Goal: Task Accomplishment & Management: Manage account settings

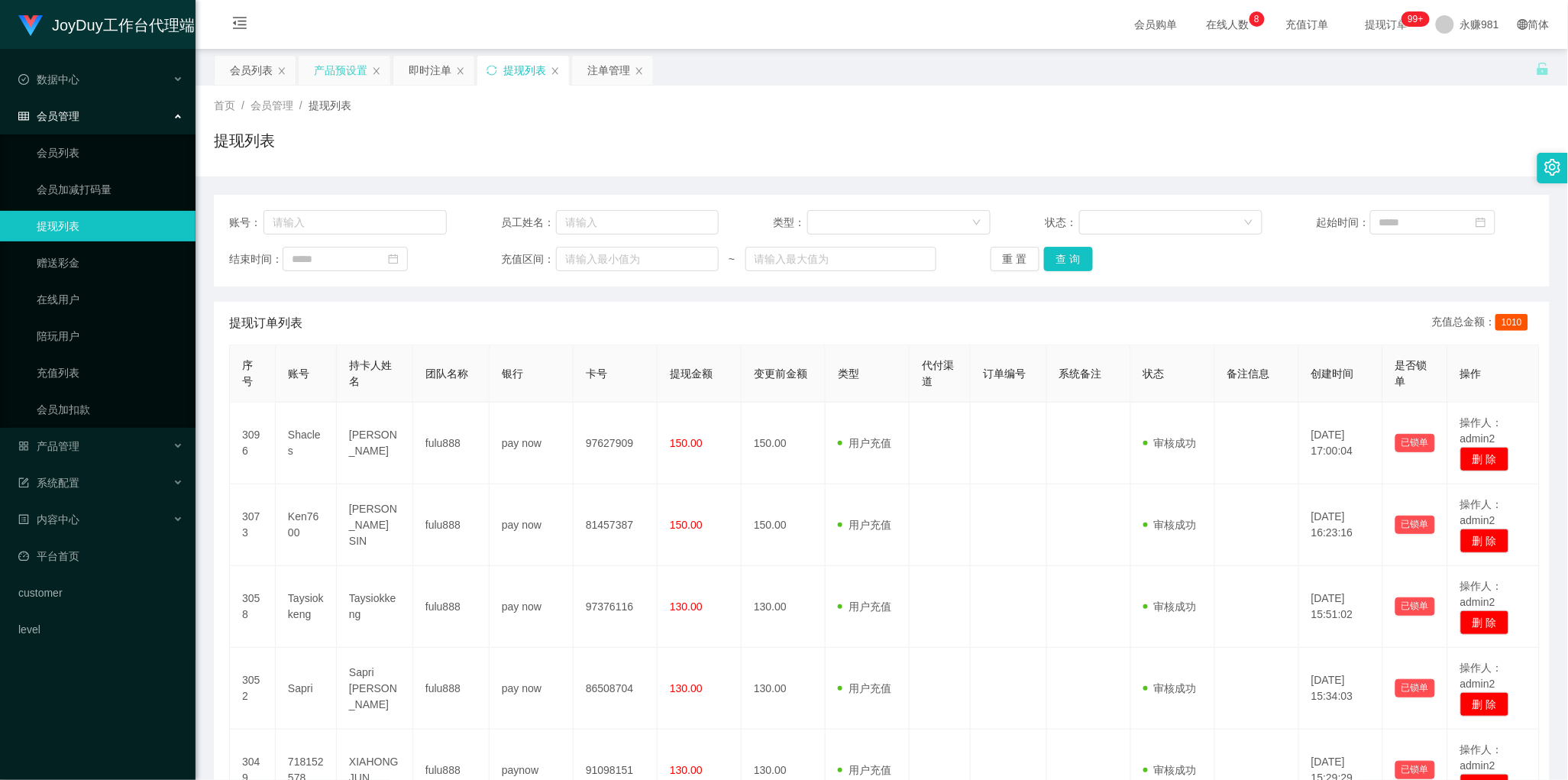
click at [332, 78] on div "产品预设置" at bounding box center [341, 70] width 54 height 29
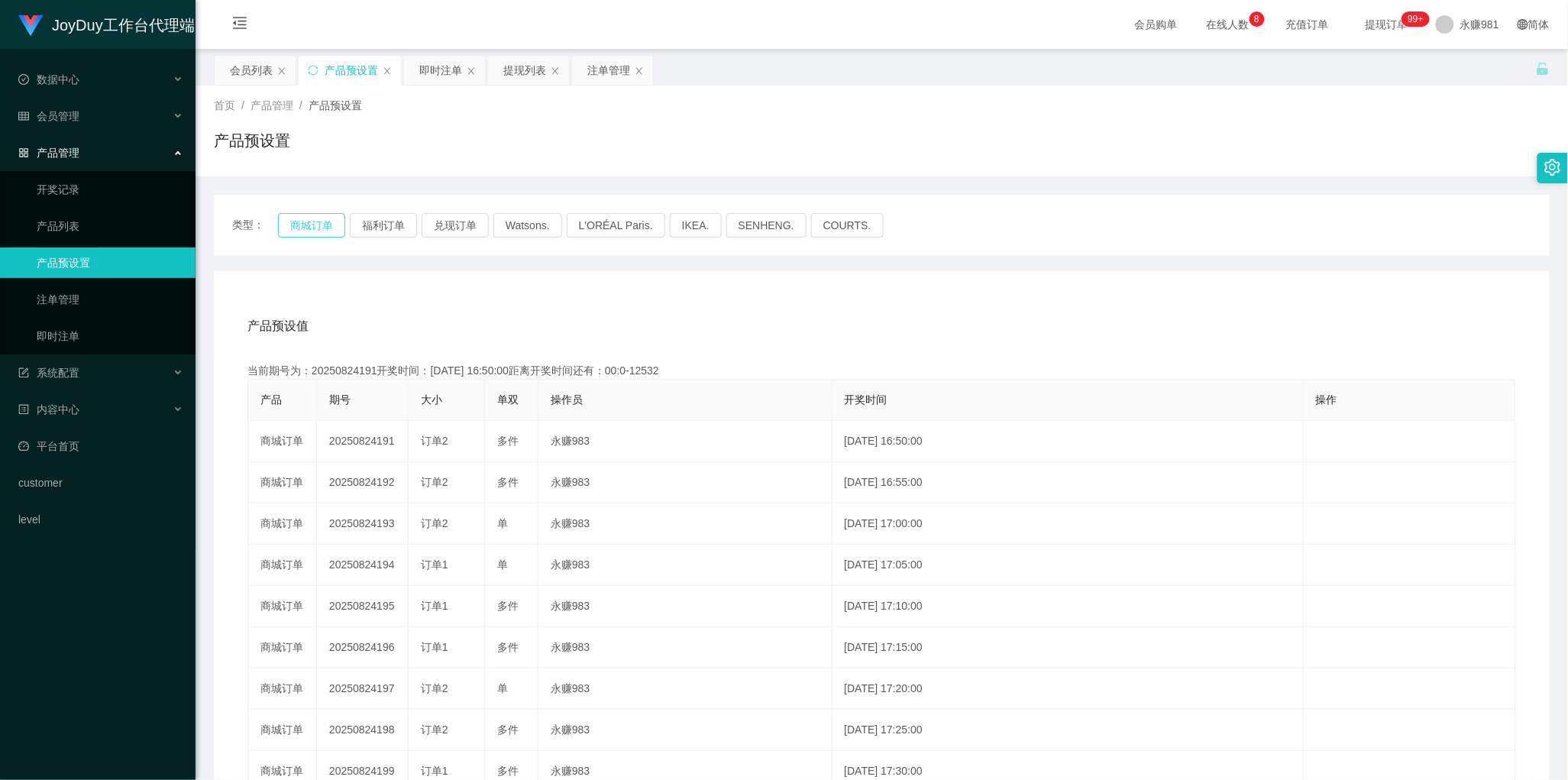
click at [304, 215] on button "商城订单" at bounding box center [311, 225] width 67 height 25
click at [315, 226] on button "商城订单" at bounding box center [311, 225] width 67 height 25
click at [314, 220] on button "商城订单" at bounding box center [311, 225] width 67 height 25
click at [318, 233] on button "商城订单" at bounding box center [311, 225] width 67 height 25
click at [440, 66] on div "即时注单" at bounding box center [440, 70] width 43 height 29
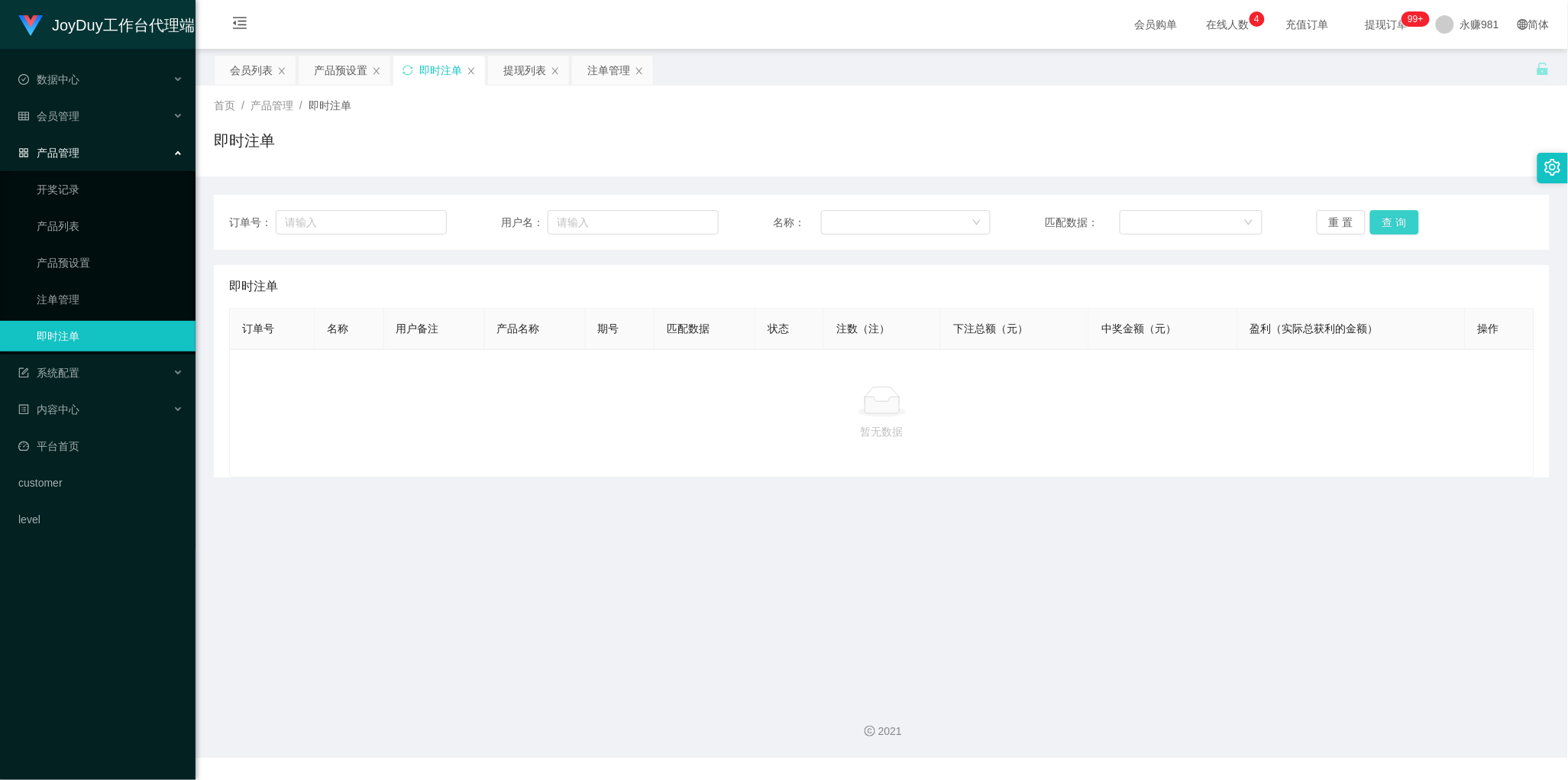
click at [1390, 222] on button "查 询" at bounding box center [1395, 222] width 49 height 25
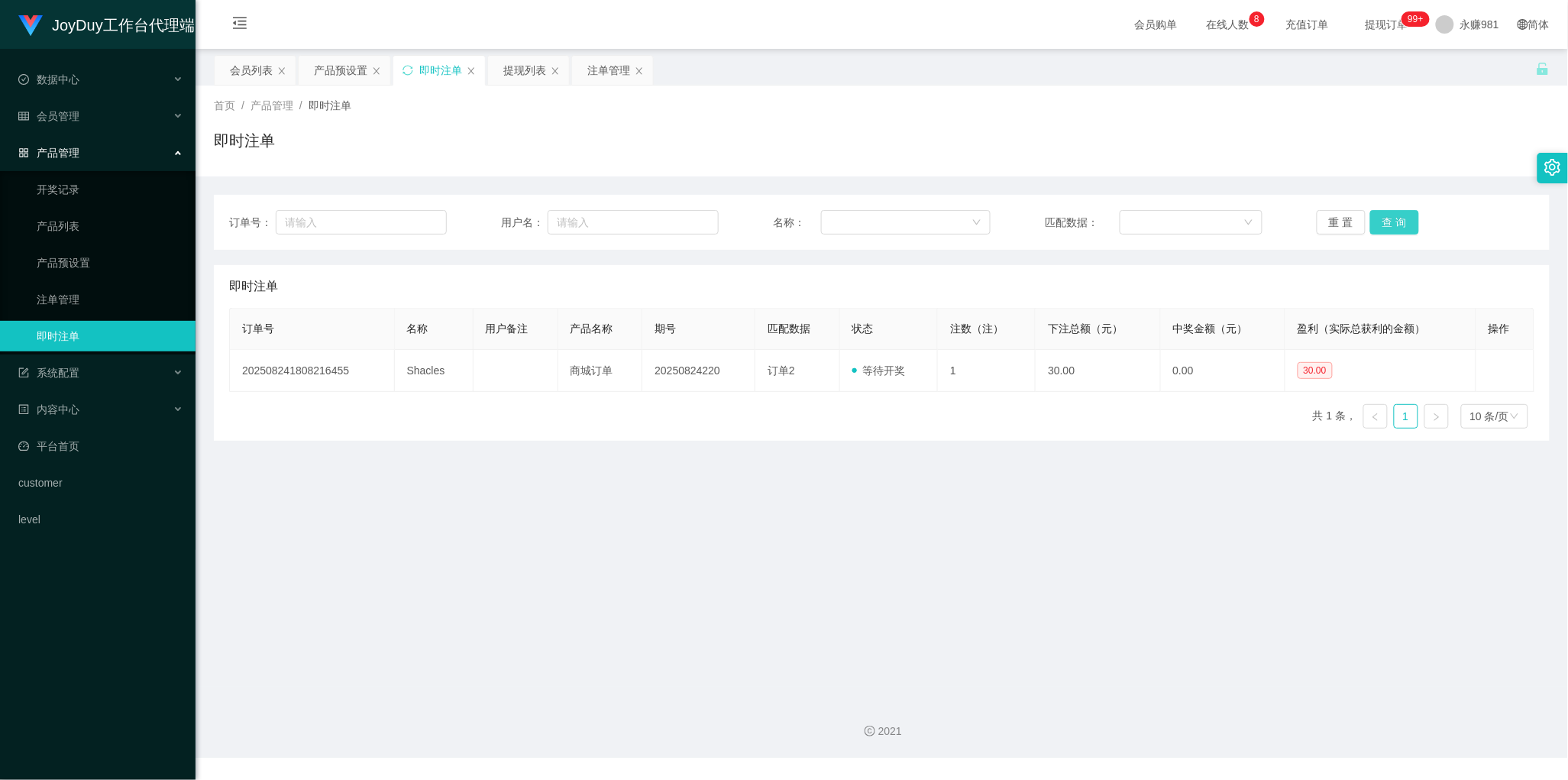
click at [1387, 211] on button "查 询" at bounding box center [1395, 222] width 49 height 25
click at [1382, 216] on button "查 询" at bounding box center [1395, 222] width 49 height 25
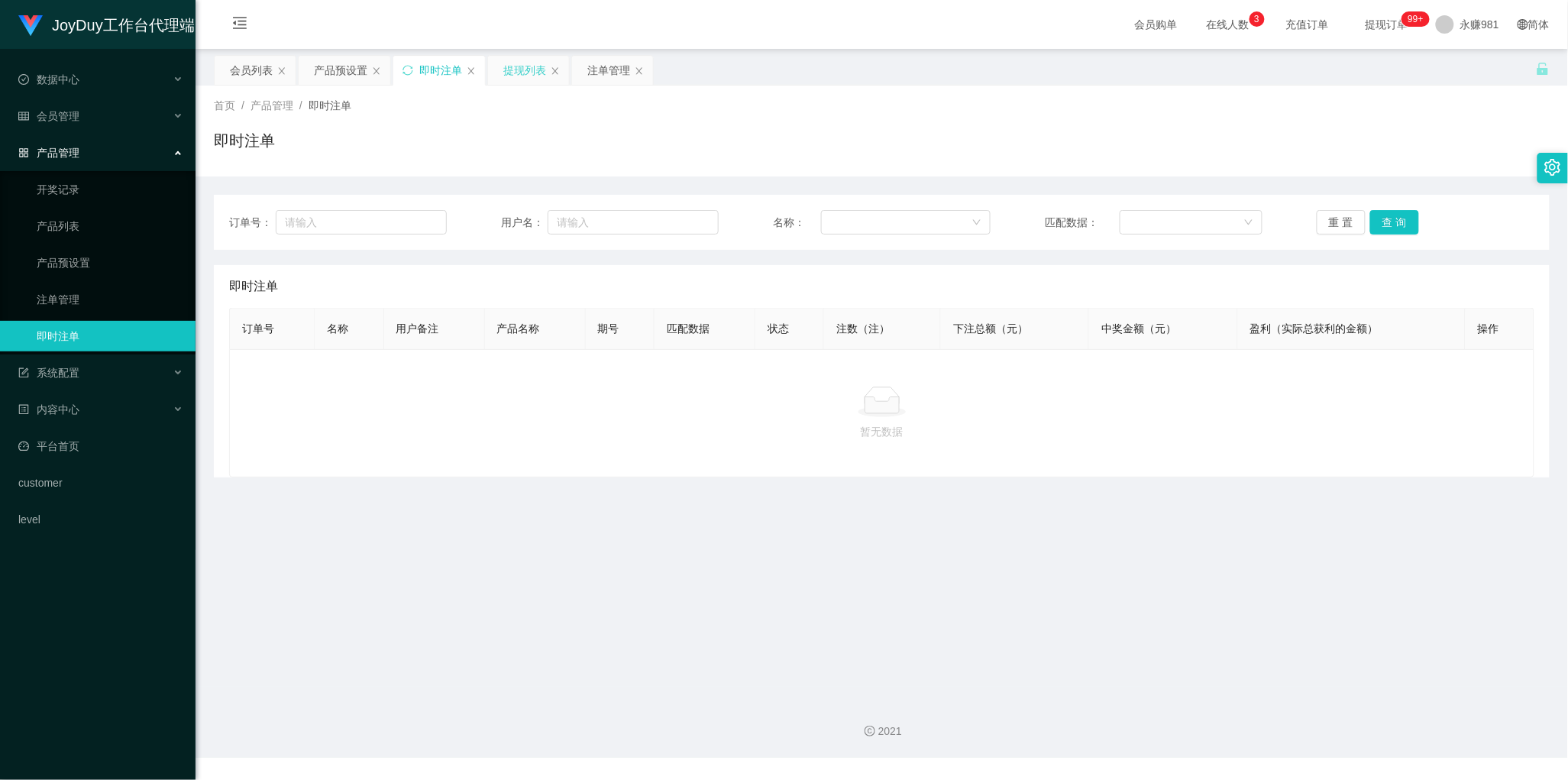
click at [535, 70] on div "提现列表" at bounding box center [524, 70] width 43 height 29
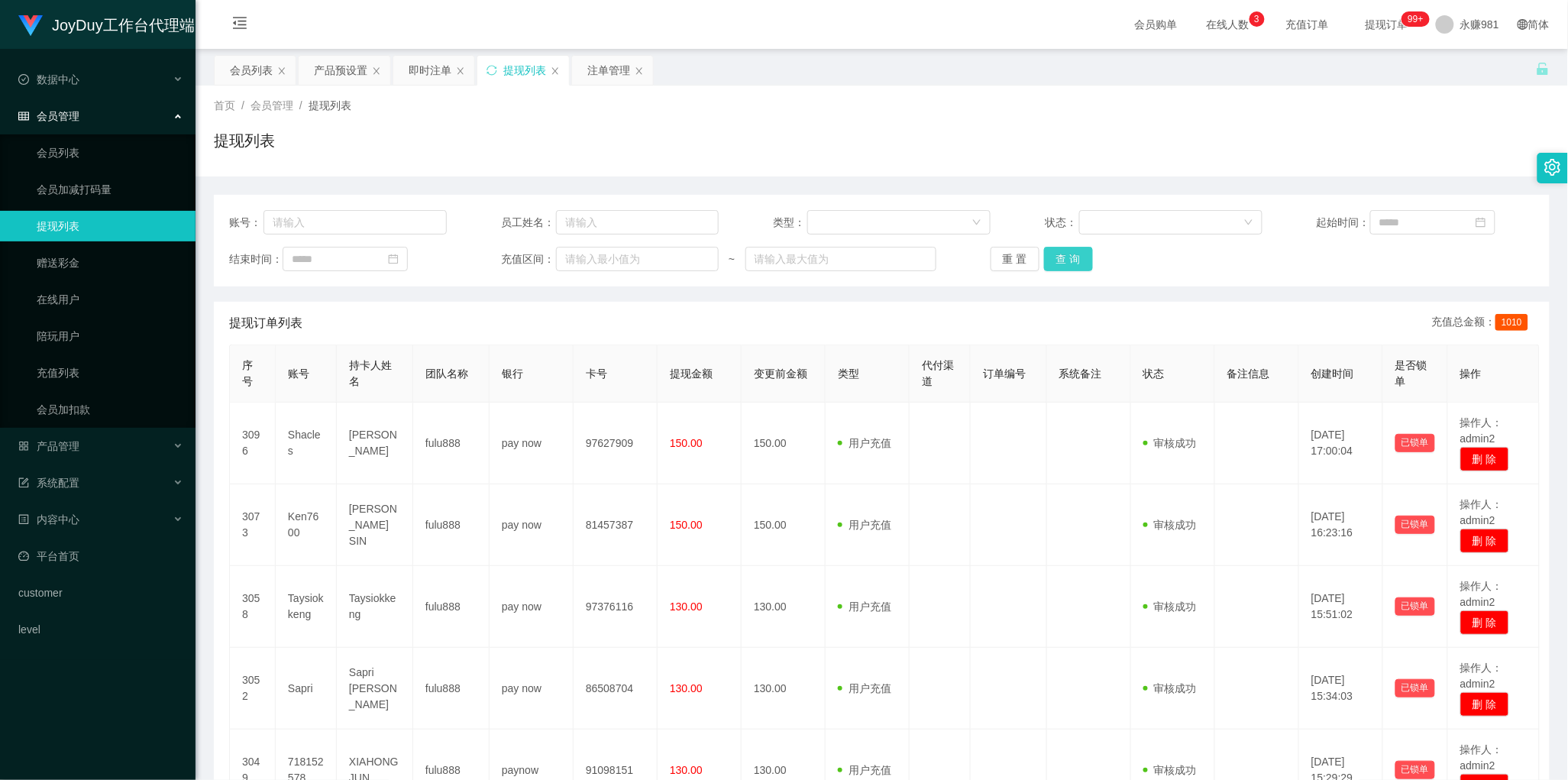
click at [1077, 257] on button "查 询" at bounding box center [1068, 258] width 49 height 25
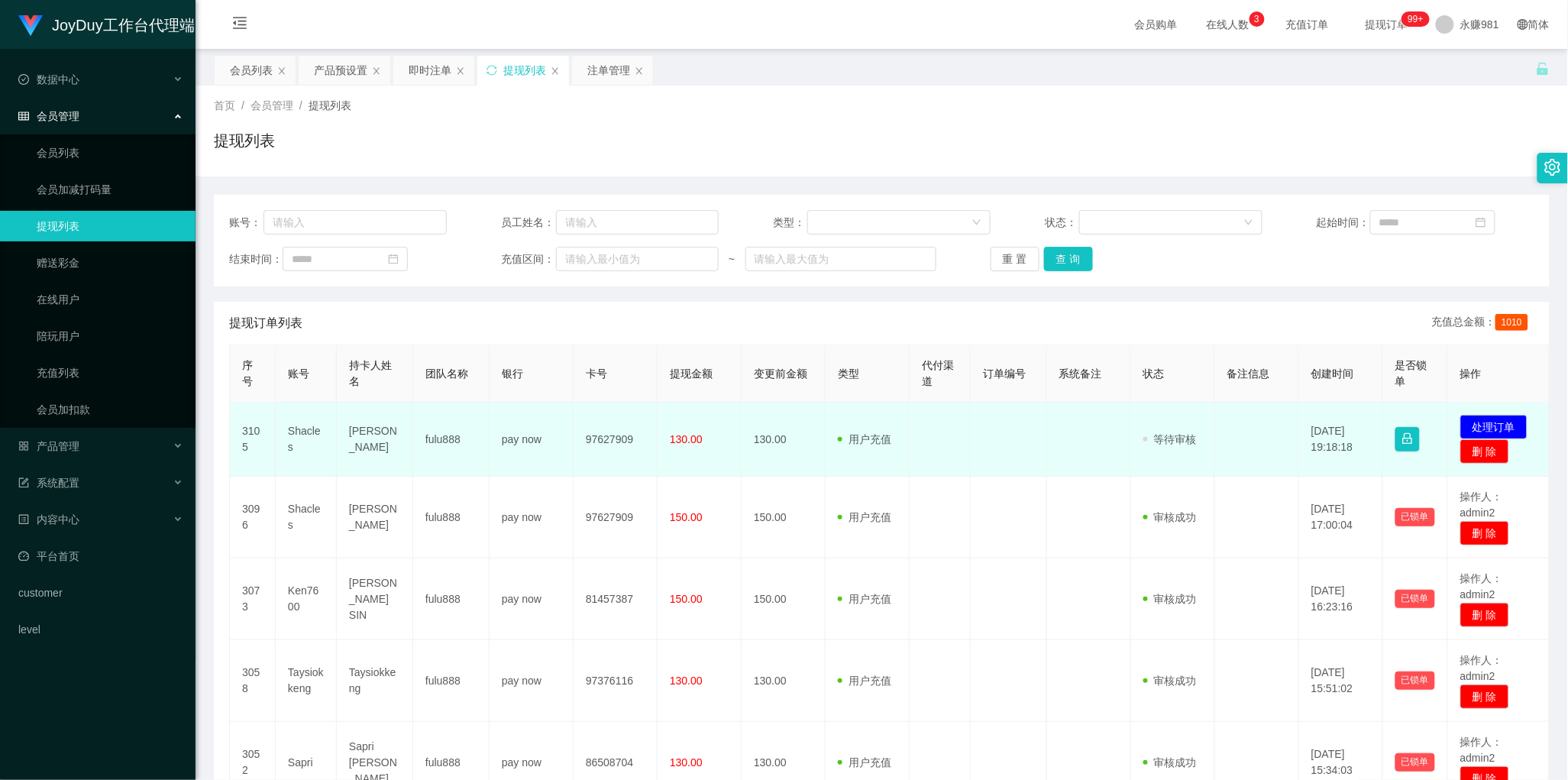
click at [310, 438] on td "Shacles" at bounding box center [306, 439] width 61 height 74
copy td "Shacles"
click at [566, 443] on td "pay now" at bounding box center [531, 439] width 84 height 74
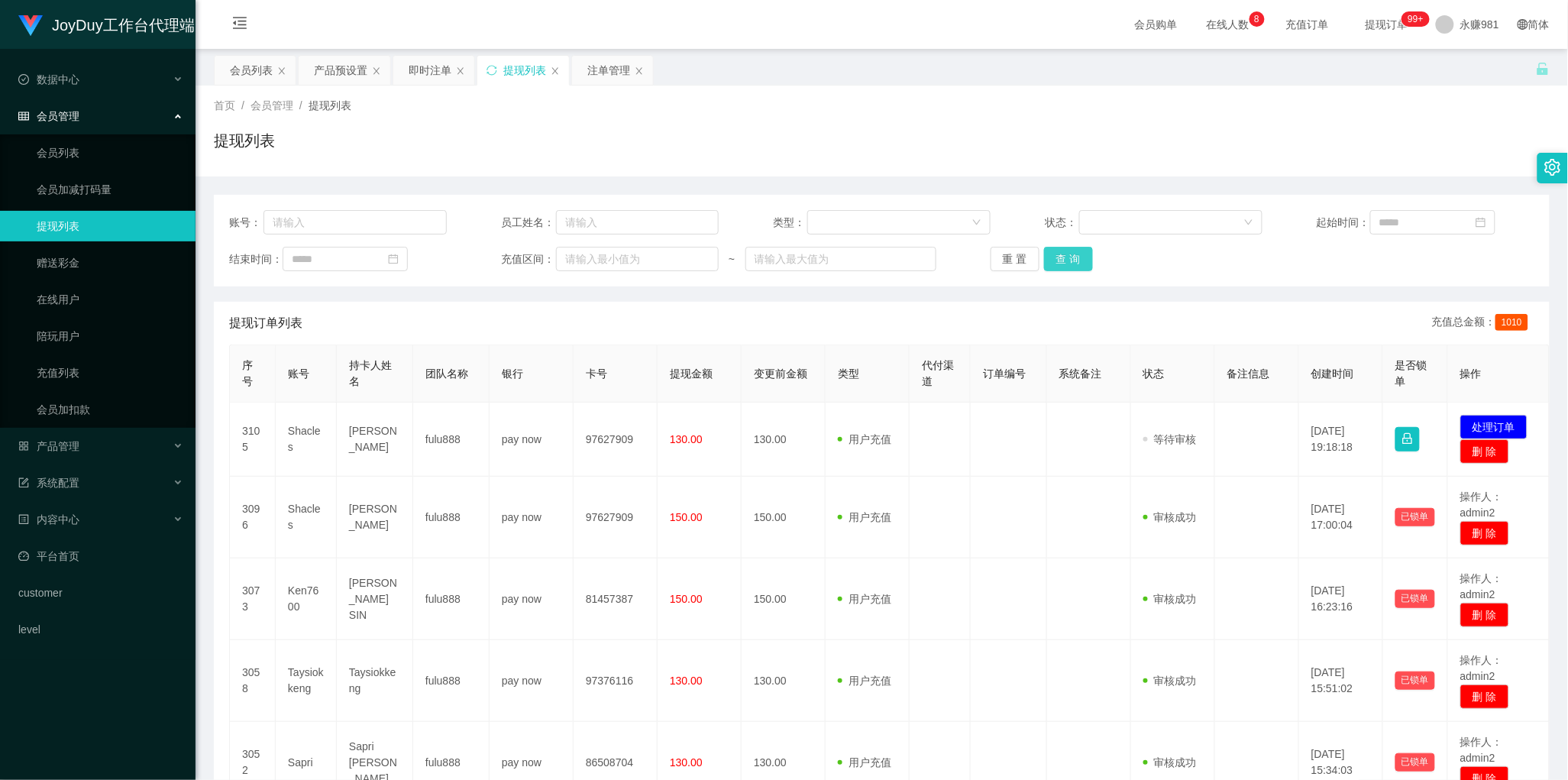
click at [1077, 253] on button "查 询" at bounding box center [1068, 258] width 49 height 25
